Goal: Task Accomplishment & Management: Manage account settings

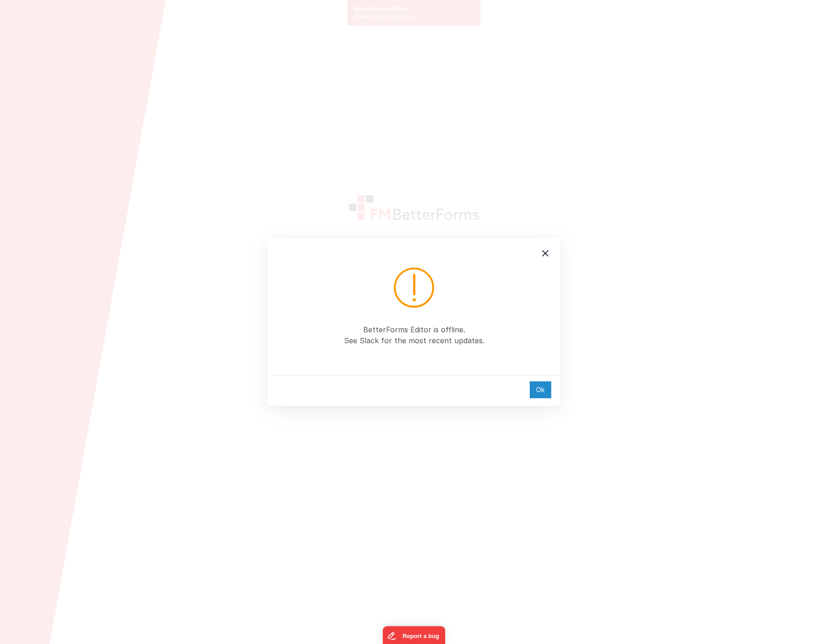
click at [541, 390] on div "Ok" at bounding box center [539, 389] width 21 height 17
click at [0, 644] on com-1password-button at bounding box center [0, 644] width 0 height 0
type input "[EMAIL_ADDRESS][DOMAIN_NAME]"
click at [541, 392] on div "Ok" at bounding box center [539, 389] width 21 height 17
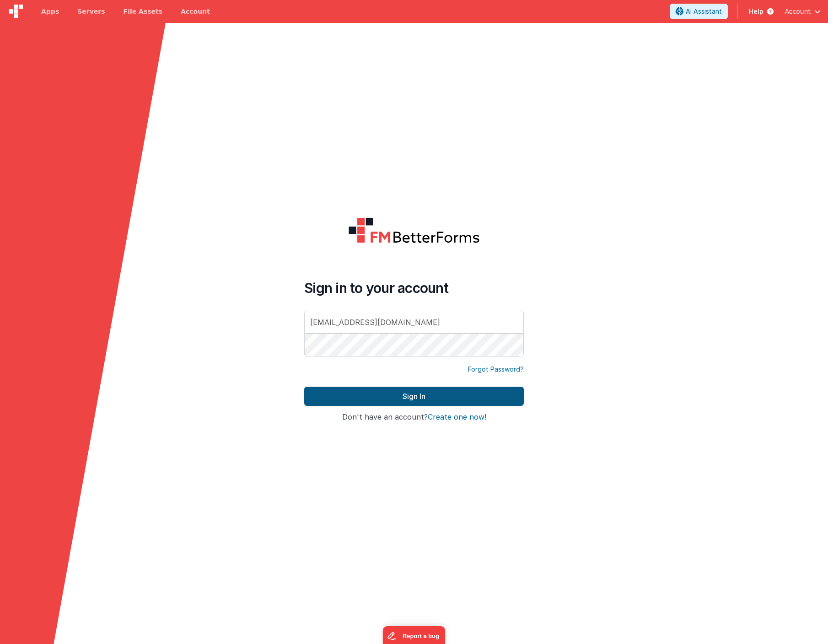
click at [412, 397] on button "Sign In" at bounding box center [413, 396] width 219 height 19
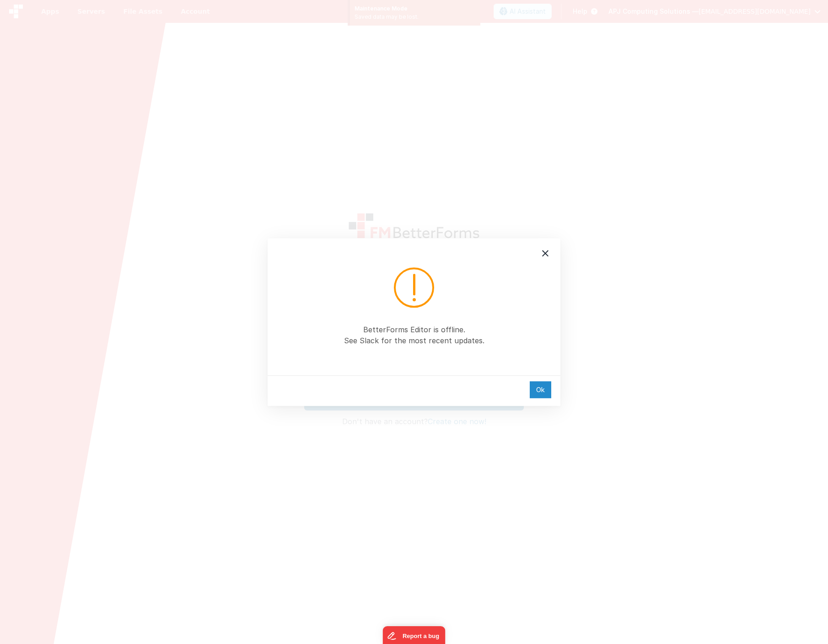
click at [539, 392] on div "Ok" at bounding box center [539, 389] width 21 height 17
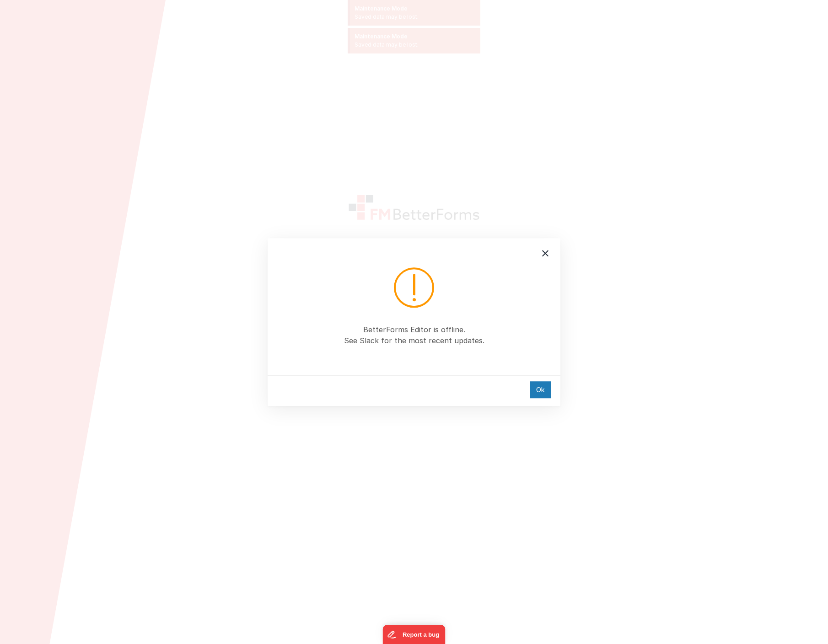
type input "admin@apjuk.com"
click at [537, 388] on div "Ok" at bounding box center [539, 389] width 21 height 17
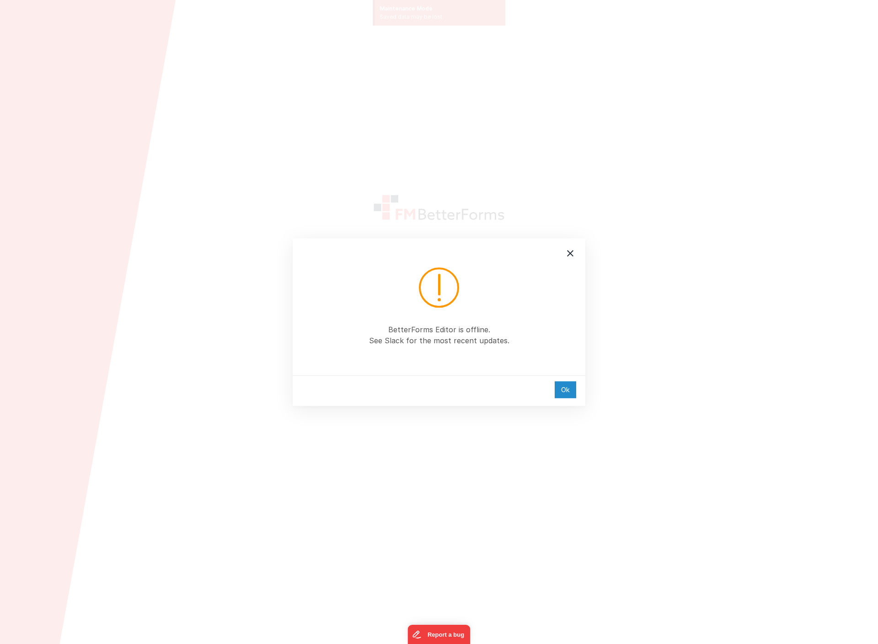
click at [564, 391] on div "Ok" at bounding box center [565, 389] width 21 height 17
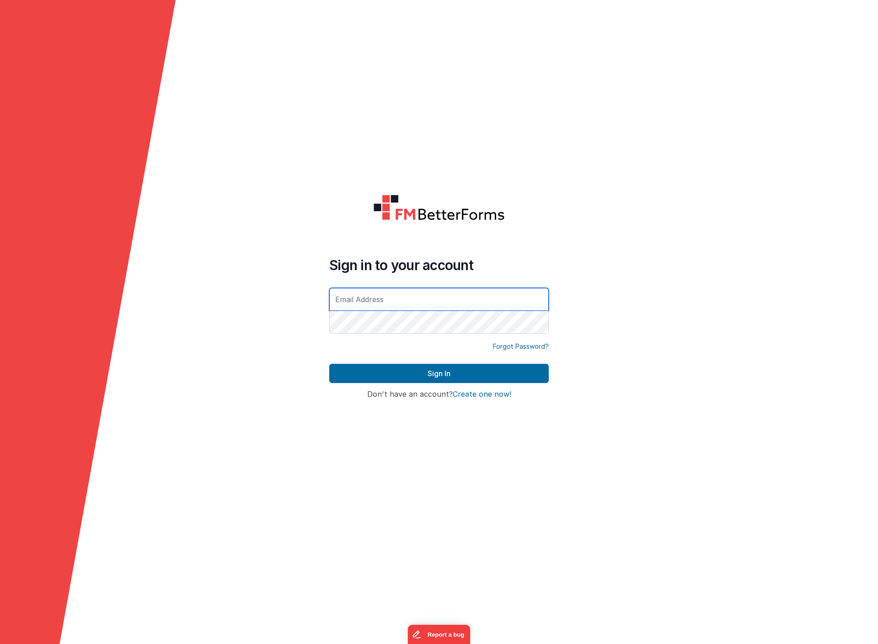
click at [364, 296] on input "text" at bounding box center [438, 299] width 219 height 23
type input "[EMAIL_ADDRESS][DOMAIN_NAME]"
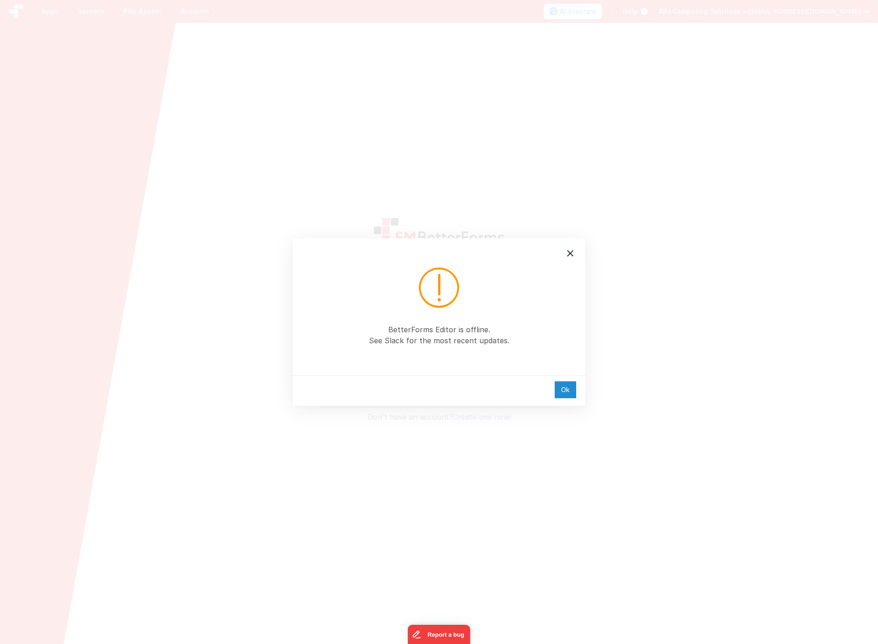
click at [567, 391] on div "Ok" at bounding box center [565, 389] width 21 height 17
